Goal: Find specific page/section: Find specific page/section

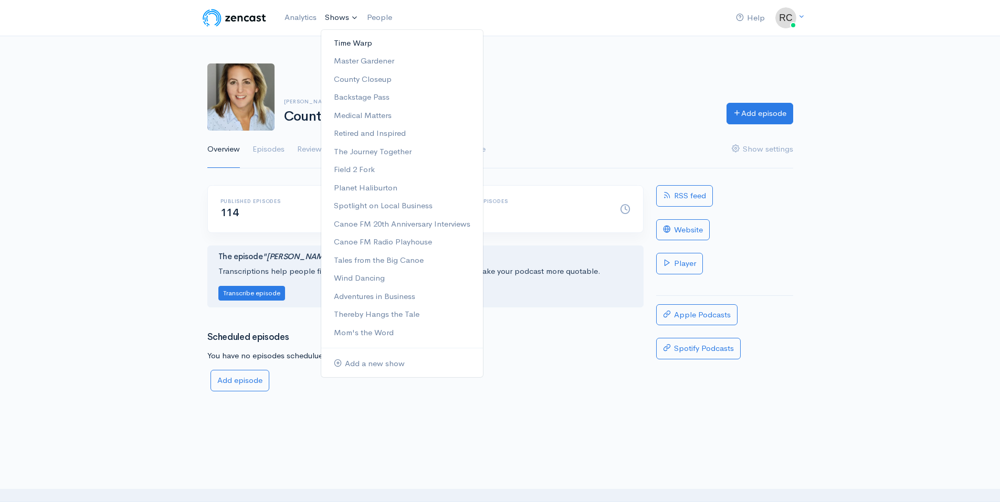
click at [335, 15] on link "Shows" at bounding box center [342, 17] width 42 height 23
click at [266, 155] on link "Episodes" at bounding box center [268, 150] width 32 height 38
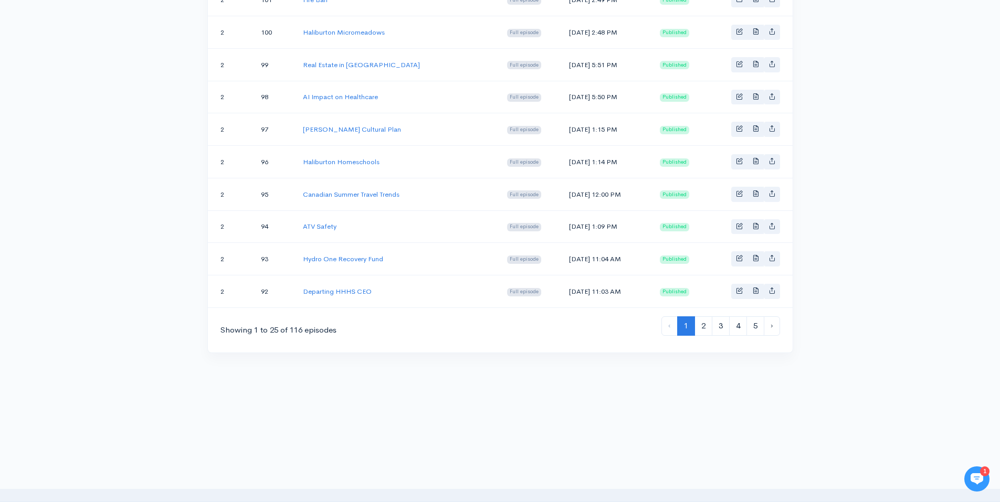
drag, startPoint x: 181, startPoint y: 294, endPoint x: 170, endPoint y: 417, distance: 122.8
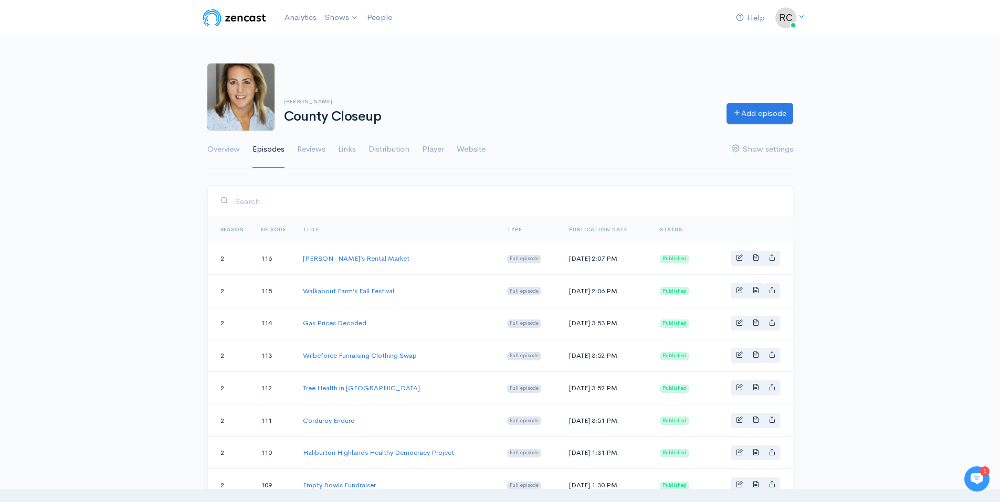
drag, startPoint x: 170, startPoint y: 417, endPoint x: 170, endPoint y: 289, distance: 127.6
